Goal: Task Accomplishment & Management: Complete application form

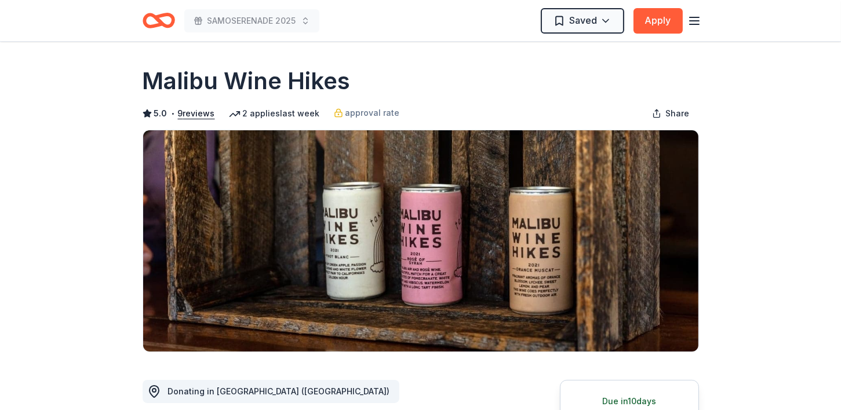
click at [268, 115] on div "2 applies last week" at bounding box center [274, 114] width 91 height 14
click at [254, 112] on div "2 applies last week" at bounding box center [274, 114] width 91 height 14
click at [338, 114] on div "approval rate" at bounding box center [367, 113] width 66 height 14
click at [198, 111] on button "9 reviews" at bounding box center [196, 114] width 37 height 14
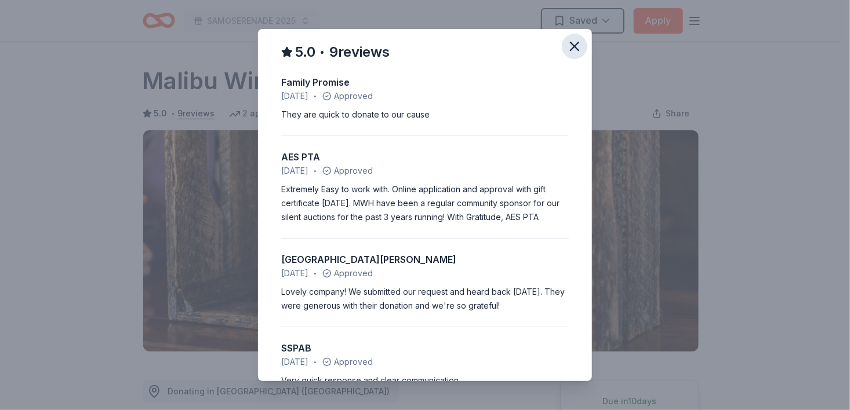
click at [572, 53] on icon "button" at bounding box center [574, 46] width 16 height 16
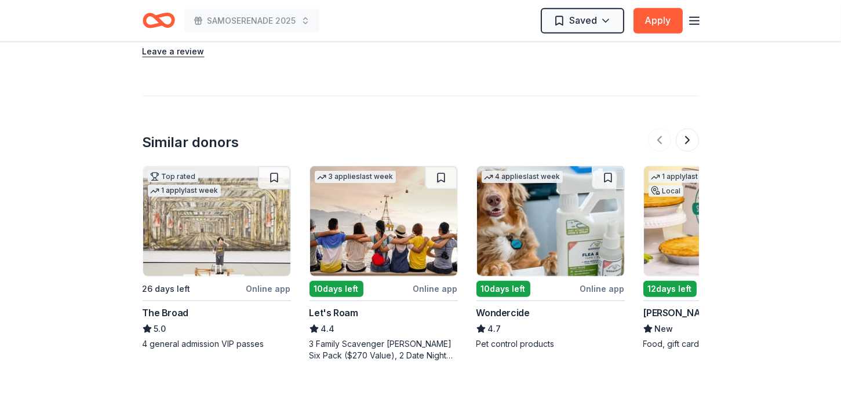
scroll to position [1520, 0]
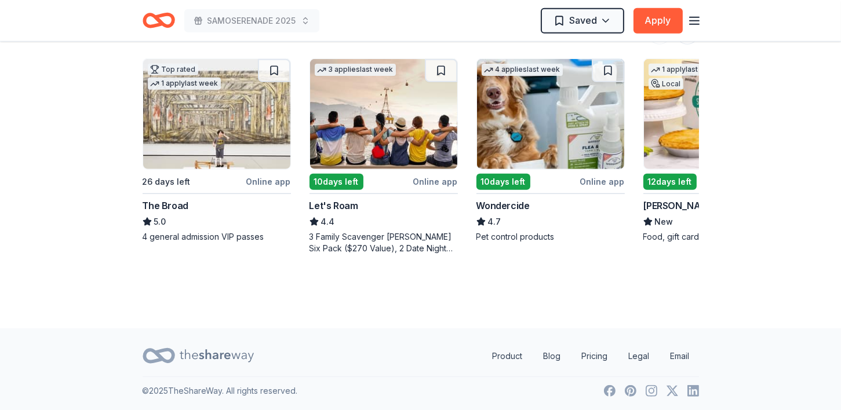
click at [213, 128] on img at bounding box center [216, 114] width 147 height 110
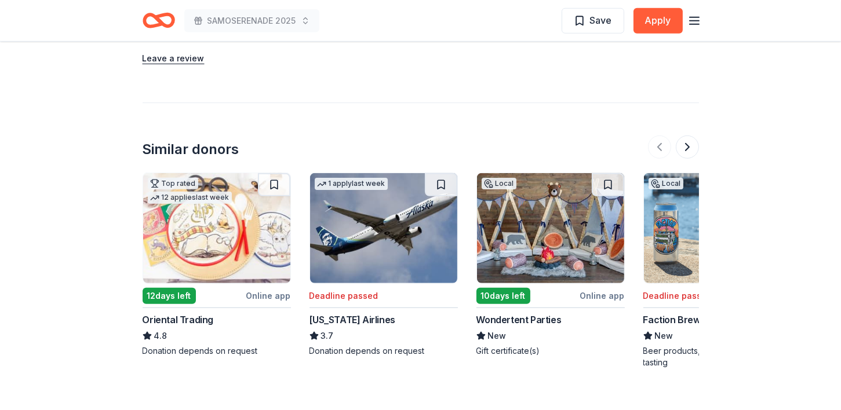
scroll to position [1275, 0]
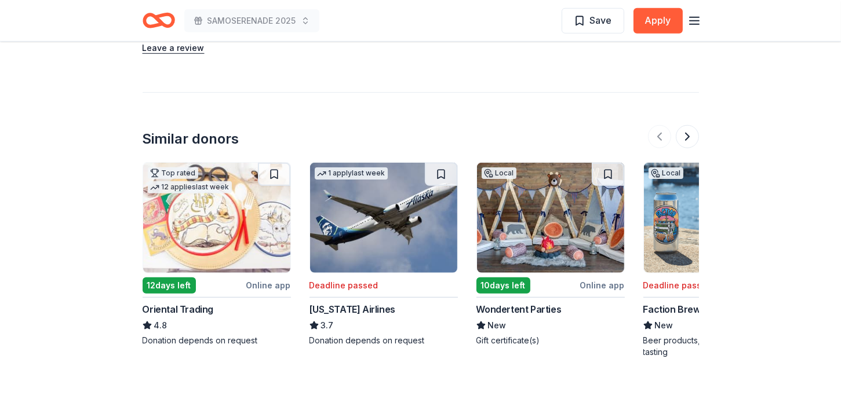
click at [366, 244] on img at bounding box center [383, 218] width 147 height 110
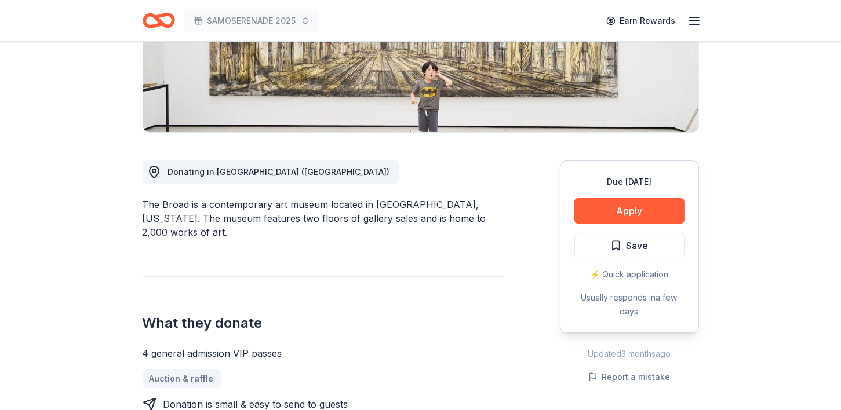
scroll to position [195, 0]
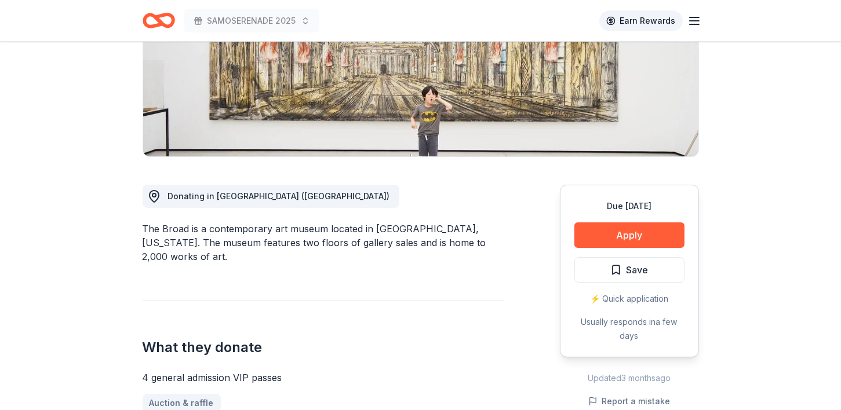
click at [656, 20] on link "Earn Rewards" at bounding box center [640, 20] width 83 height 21
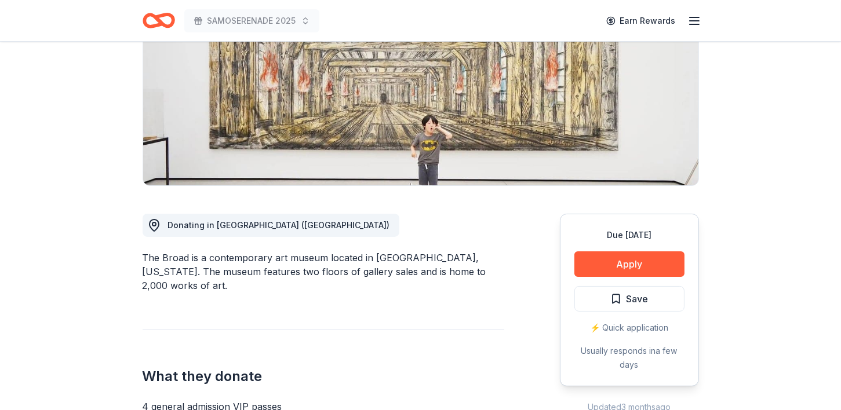
scroll to position [0, 0]
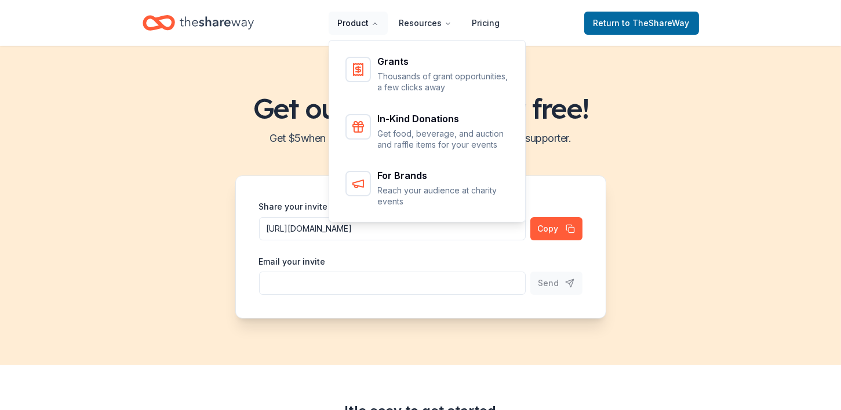
click at [355, 27] on button "Product" at bounding box center [358, 23] width 59 height 23
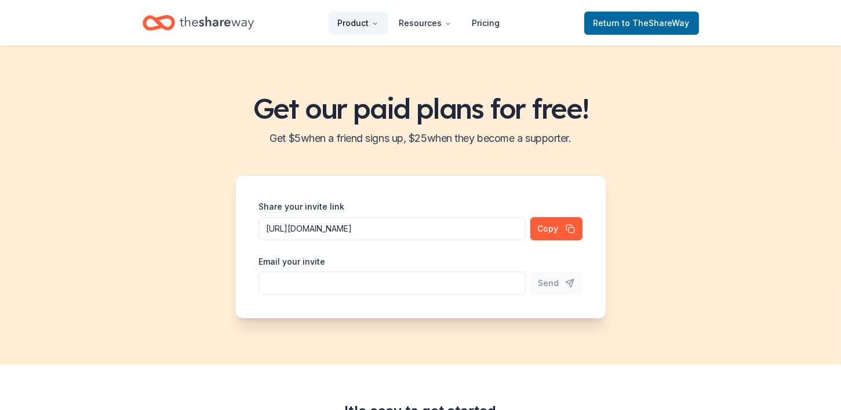
click at [355, 27] on button "Product" at bounding box center [358, 23] width 59 height 23
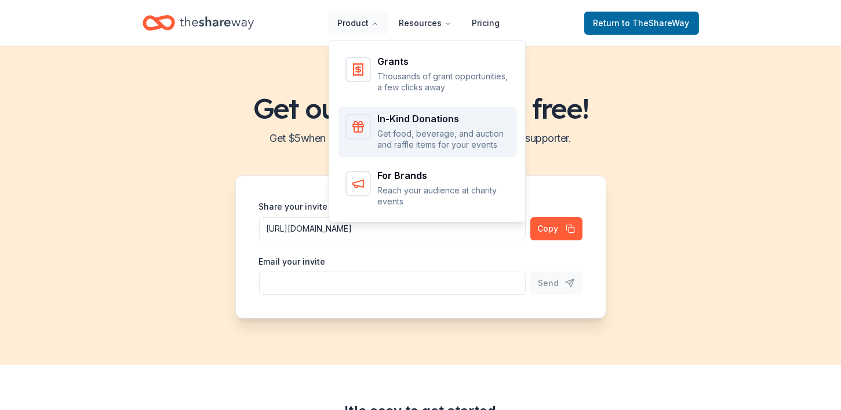
click at [396, 130] on p "Get food, beverage, and auction and raffle items for your events" at bounding box center [444, 139] width 132 height 23
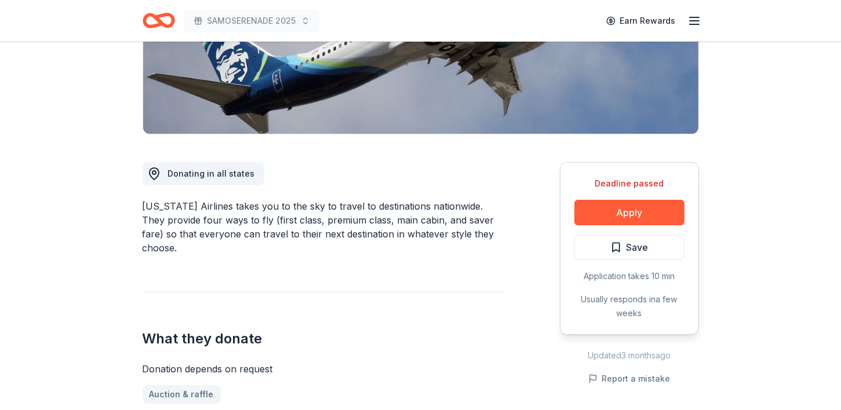
scroll to position [289, 0]
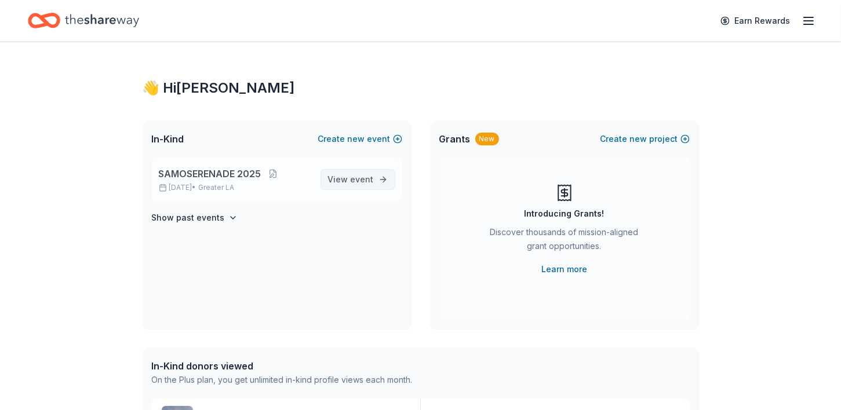
click at [383, 187] on link "View event" at bounding box center [358, 179] width 75 height 21
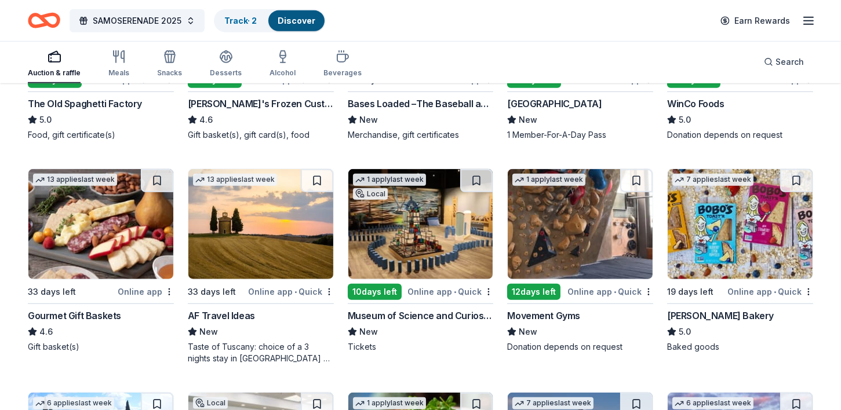
scroll to position [1396, 0]
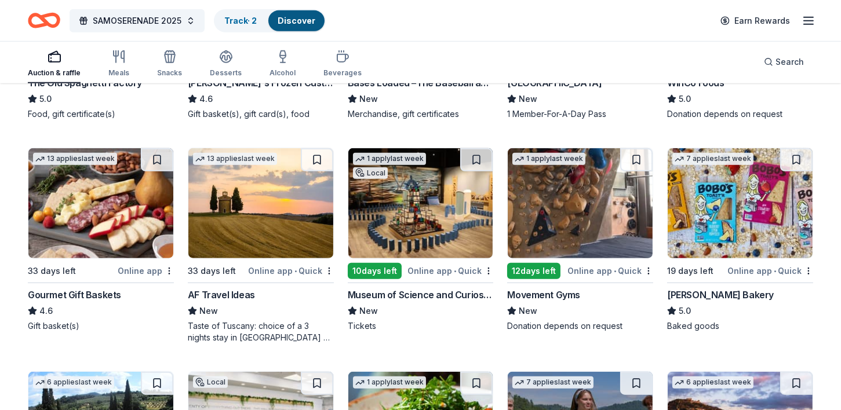
click at [110, 243] on img at bounding box center [100, 203] width 145 height 110
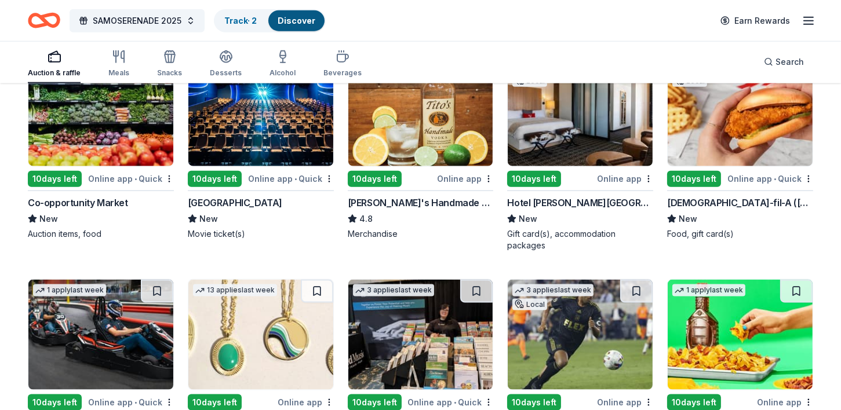
scroll to position [1932, 0]
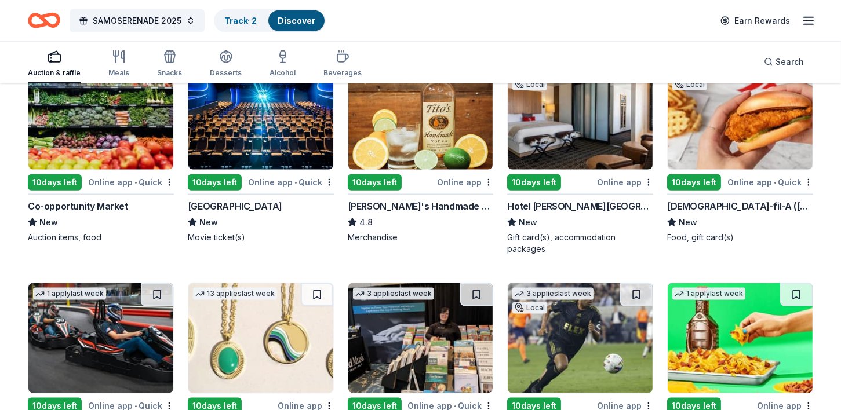
click at [691, 200] on div "Chick-fil-A (Los Angeles)" at bounding box center [740, 206] width 146 height 14
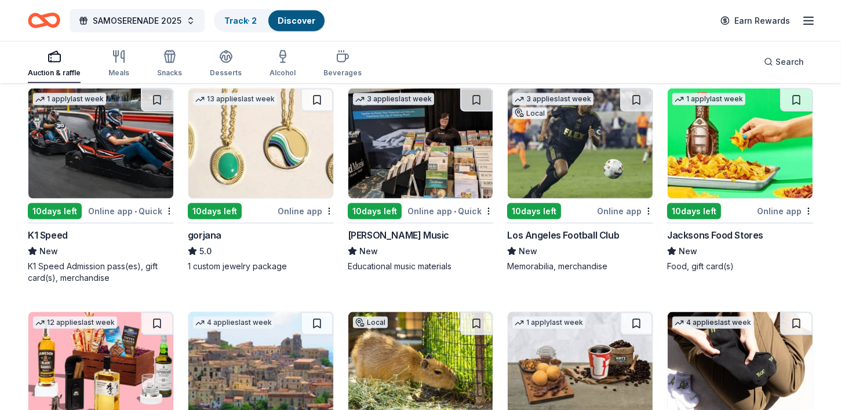
scroll to position [2124, 0]
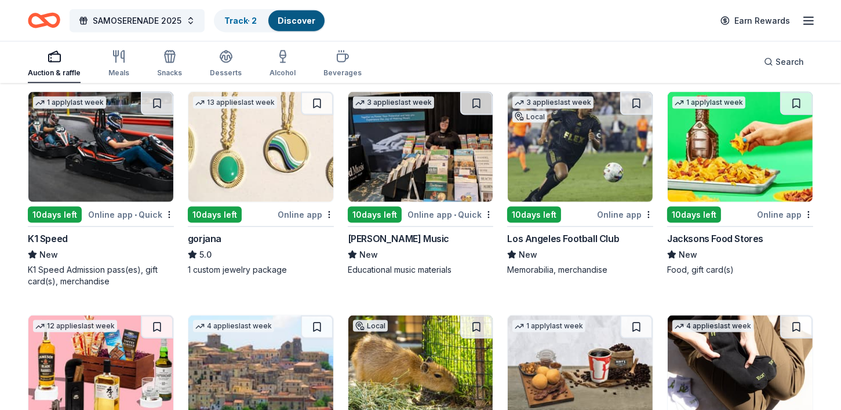
click at [568, 185] on img at bounding box center [580, 147] width 145 height 110
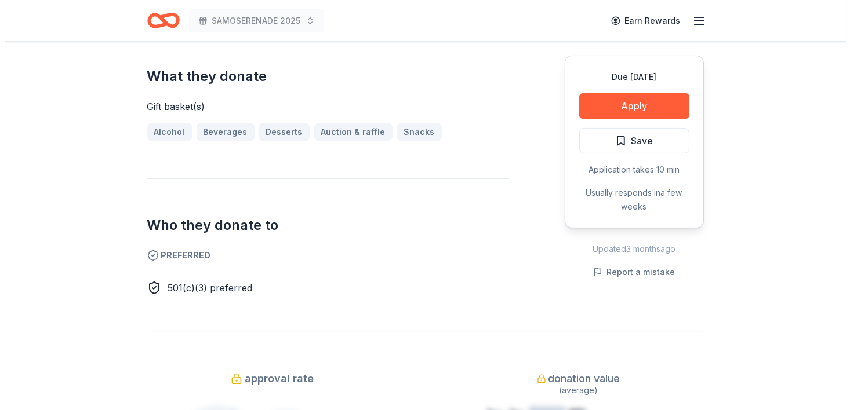
scroll to position [464, 0]
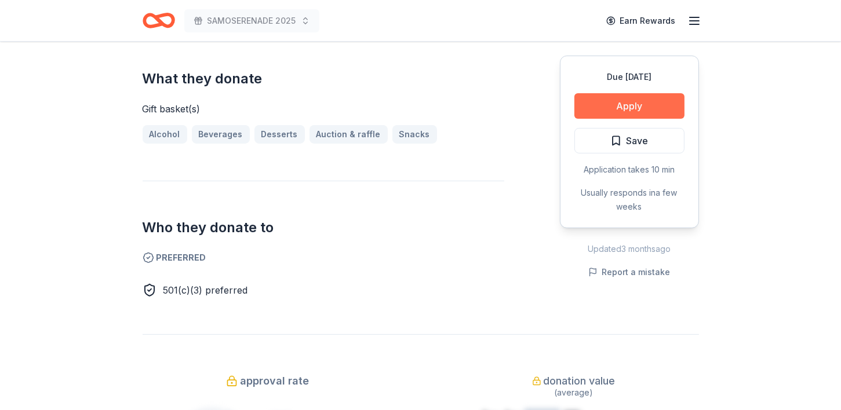
click at [611, 105] on button "Apply" at bounding box center [629, 106] width 110 height 26
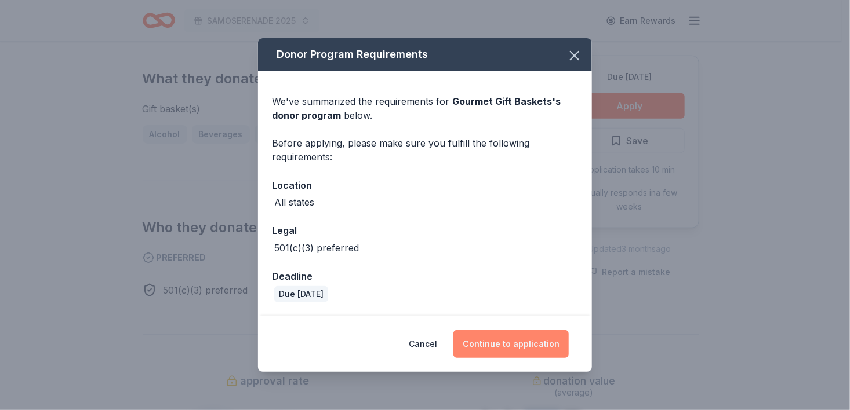
click at [503, 342] on button "Continue to application" at bounding box center [510, 344] width 115 height 28
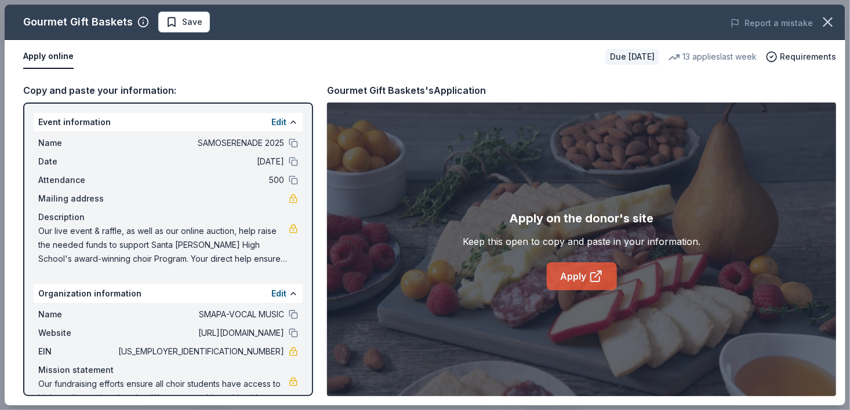
click at [585, 272] on link "Apply" at bounding box center [582, 277] width 70 height 28
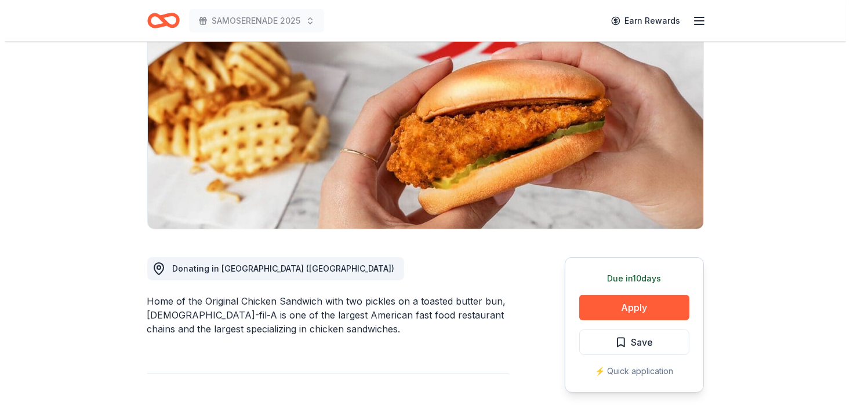
scroll to position [252, 0]
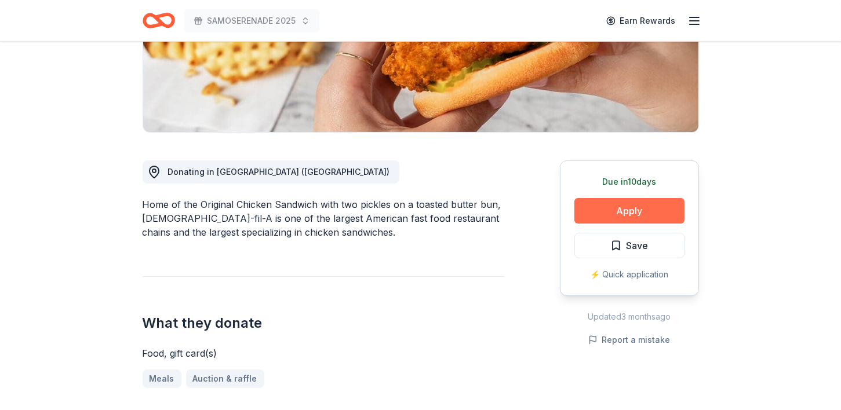
click at [609, 198] on button "Apply" at bounding box center [629, 211] width 110 height 26
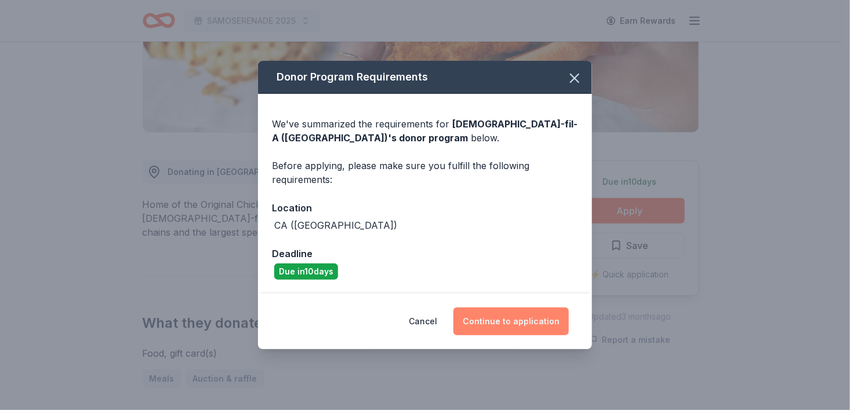
click at [497, 322] on button "Continue to application" at bounding box center [510, 322] width 115 height 28
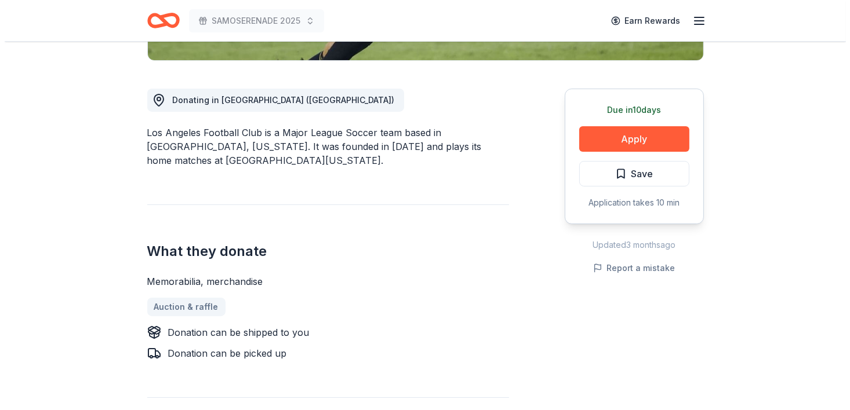
scroll to position [293, 0]
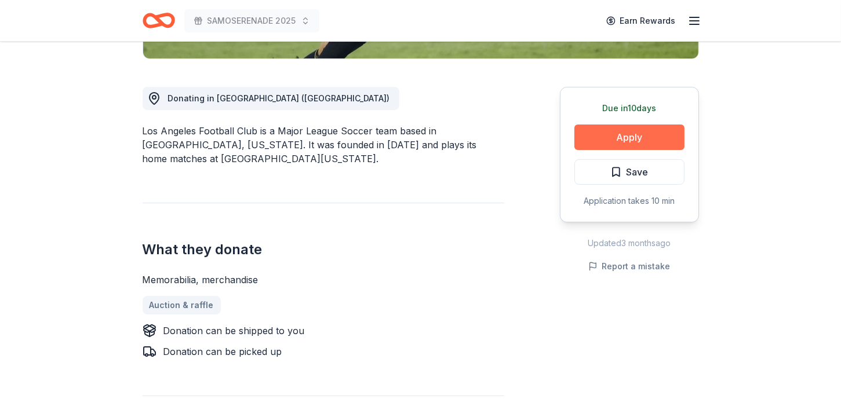
click at [628, 134] on button "Apply" at bounding box center [629, 138] width 110 height 26
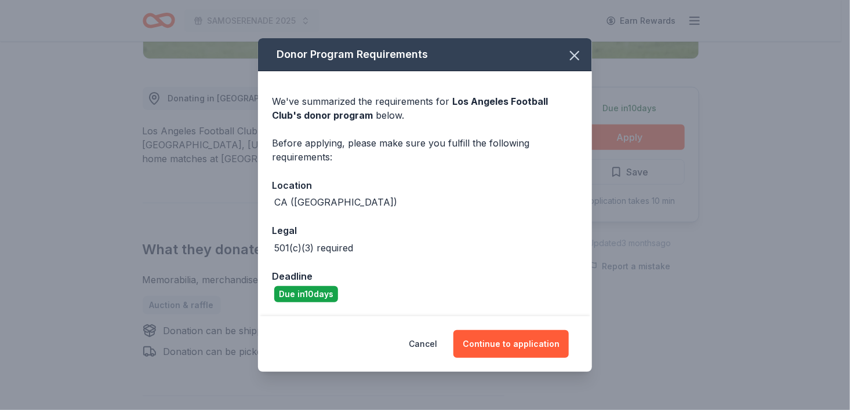
click at [496, 359] on div "Cancel Continue to application" at bounding box center [425, 344] width 334 height 56
click at [495, 341] on button "Continue to application" at bounding box center [510, 344] width 115 height 28
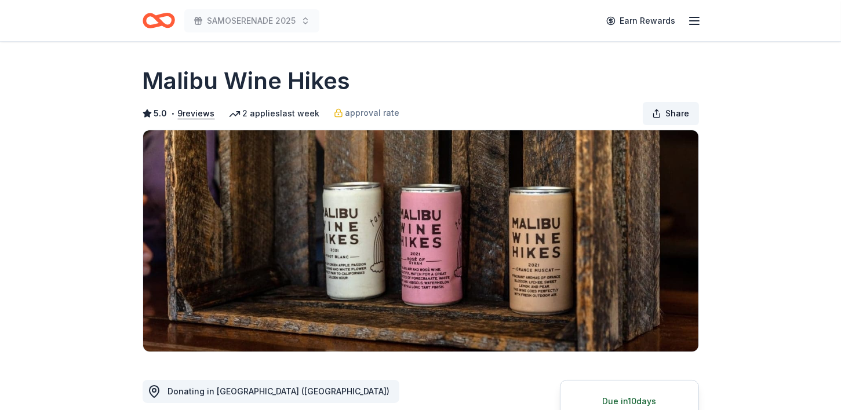
click at [682, 115] on span "Share" at bounding box center [678, 114] width 24 height 14
